Goal: Navigation & Orientation: Find specific page/section

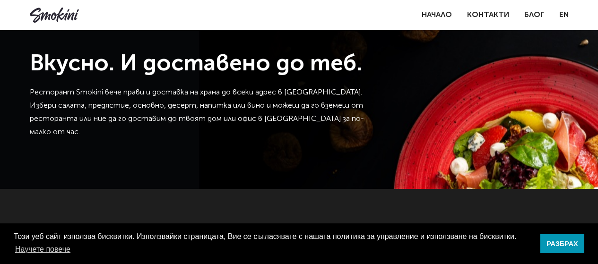
scroll to position [194, 0]
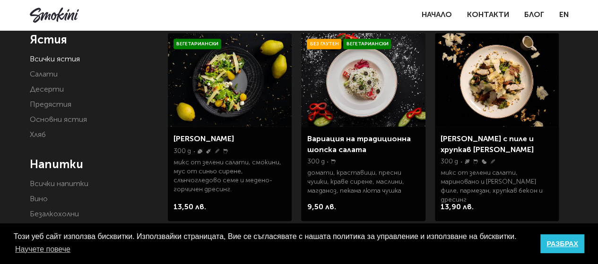
click at [561, 247] on link "РАЗБРАХ" at bounding box center [562, 243] width 44 height 19
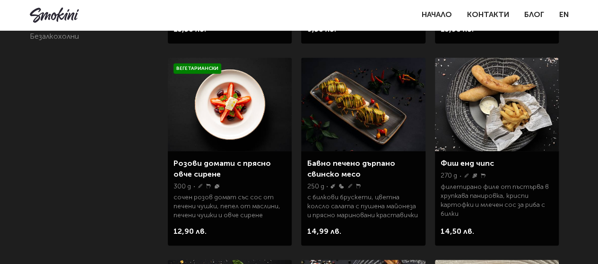
scroll to position [372, 0]
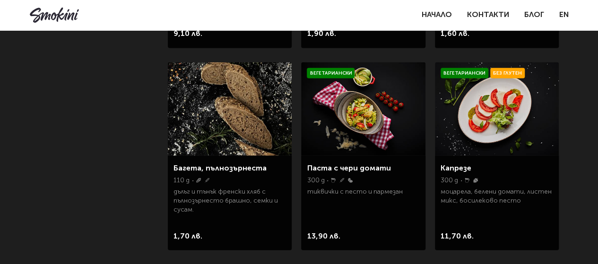
scroll to position [1176, 0]
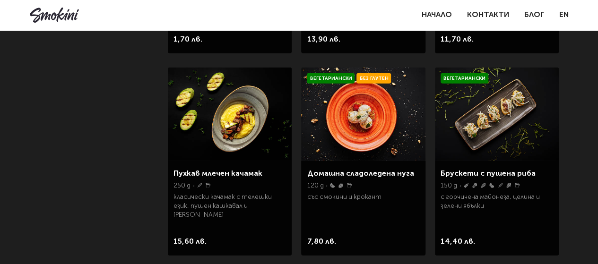
scroll to position [1392, 0]
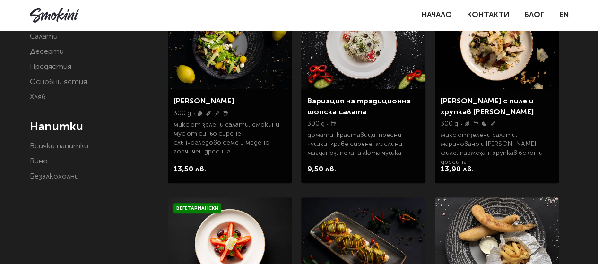
scroll to position [234, 0]
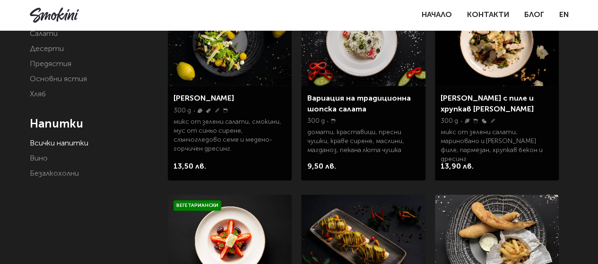
click at [78, 144] on link "Всички напитки" at bounding box center [59, 144] width 59 height 8
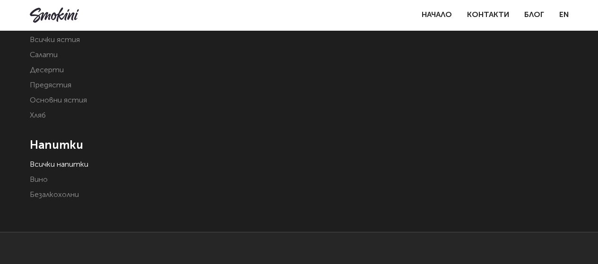
scroll to position [166, 0]
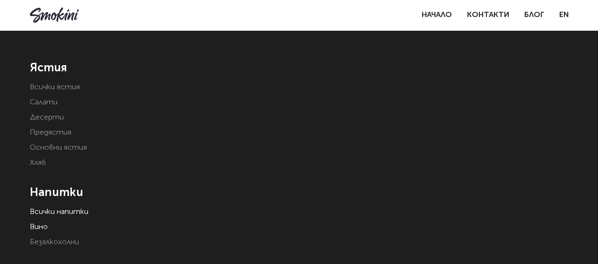
click at [38, 228] on link "Вино" at bounding box center [39, 227] width 18 height 8
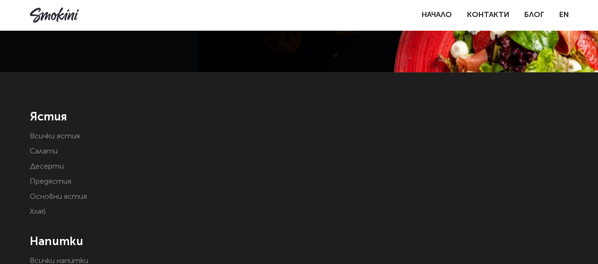
scroll to position [117, 0]
click at [51, 135] on link "Всички ястия" at bounding box center [55, 136] width 50 height 8
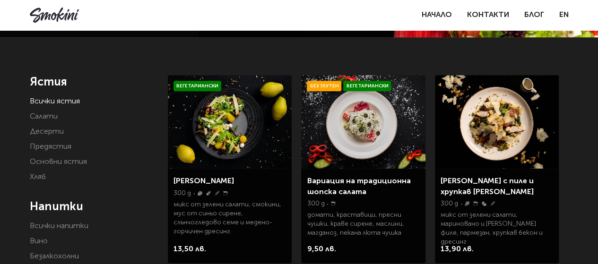
scroll to position [152, 0]
click at [152, 125] on li "Десерти" at bounding box center [92, 131] width 124 height 13
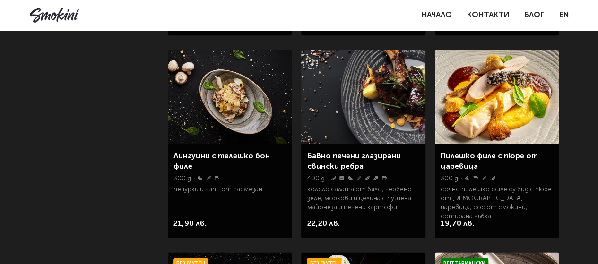
scroll to position [582, 0]
